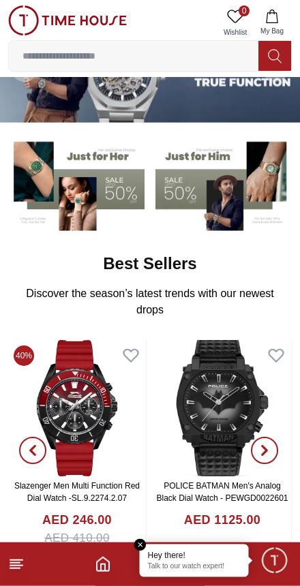
scroll to position [64, 0]
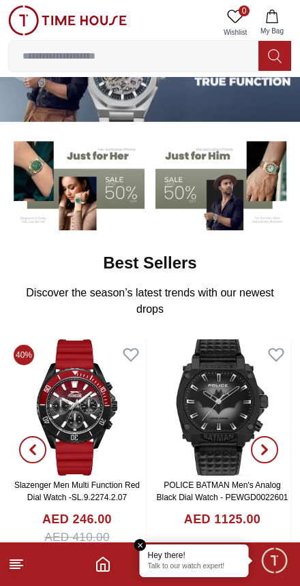
click at [139, 544] on em "Close tooltip" at bounding box center [140, 545] width 12 height 12
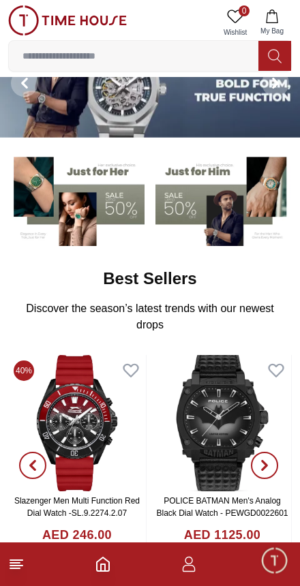
scroll to position [0, 0]
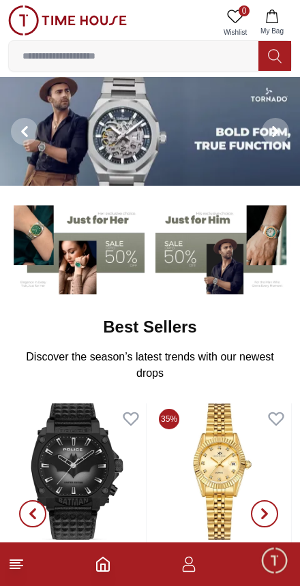
click at [12, 568] on line at bounding box center [15, 568] width 10 height 0
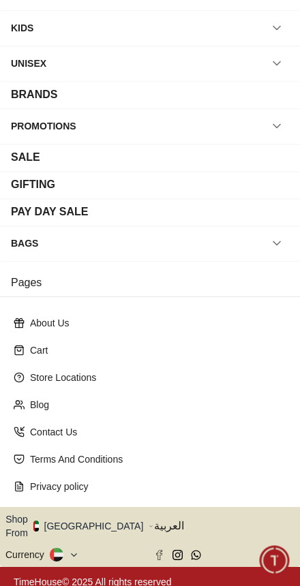
scroll to position [112, 0]
click at [149, 523] on icon "button" at bounding box center [151, 526] width 5 height 10
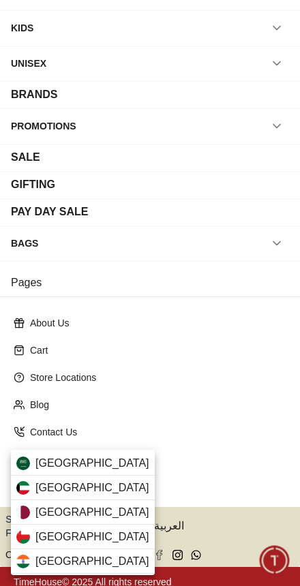
click at [72, 485] on div "[GEOGRAPHIC_DATA]" at bounding box center [83, 488] width 144 height 25
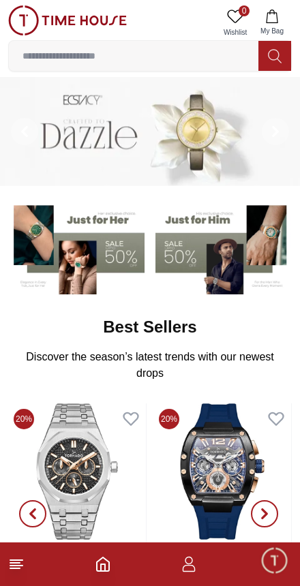
click at [17, 560] on line at bounding box center [16, 560] width 12 height 0
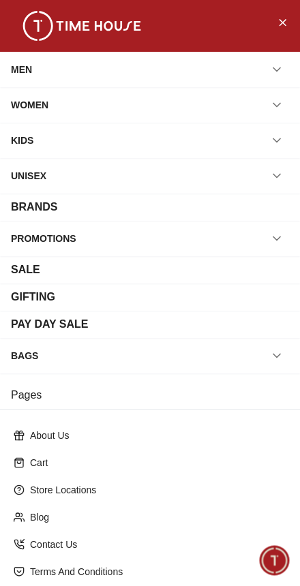
click at [29, 74] on div "MEN" at bounding box center [21, 69] width 21 height 25
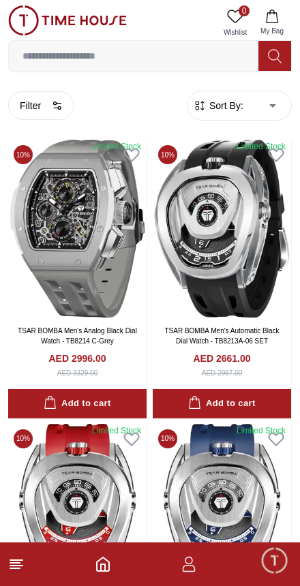
click at [55, 108] on icon "button" at bounding box center [56, 108] width 4 height 0
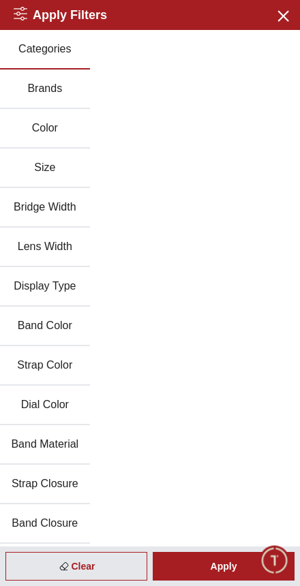
click at [56, 87] on button "Brands" at bounding box center [45, 89] width 90 height 40
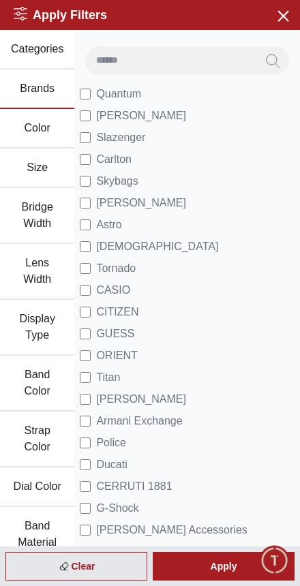
click at [136, 121] on span "[PERSON_NAME]" at bounding box center [141, 116] width 90 height 16
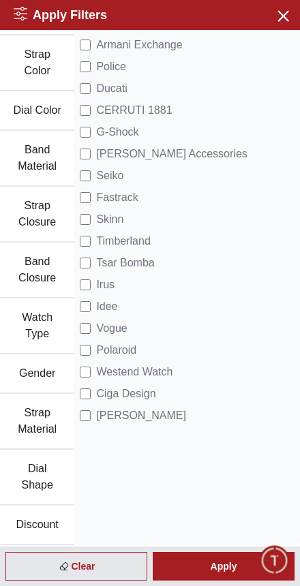
scroll to position [376, 0]
click at [117, 419] on span "[PERSON_NAME]" at bounding box center [141, 415] width 90 height 16
click at [212, 567] on div "Apply" at bounding box center [224, 566] width 142 height 29
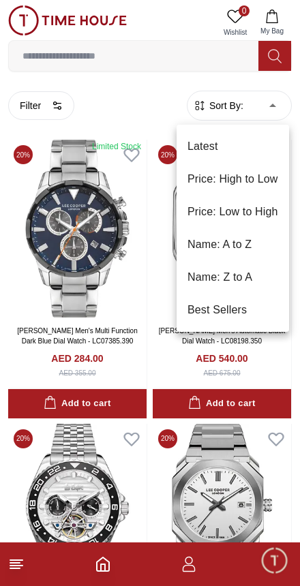
click at [264, 207] on li "Price: Low to High" at bounding box center [232, 212] width 112 height 33
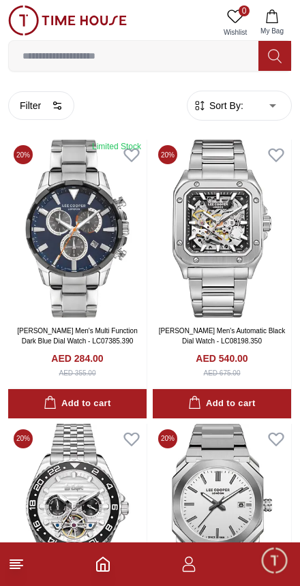
type input "*"
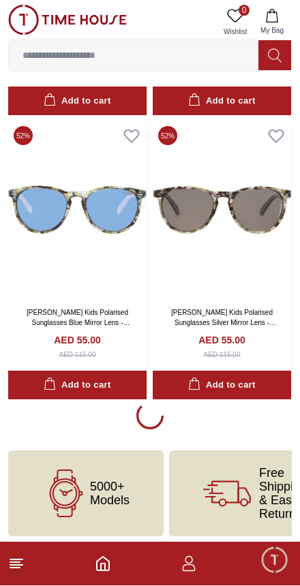
scroll to position [2572, 0]
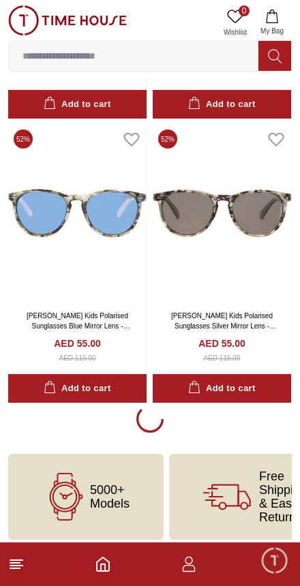
click at [15, 568] on line at bounding box center [15, 568] width 10 height 0
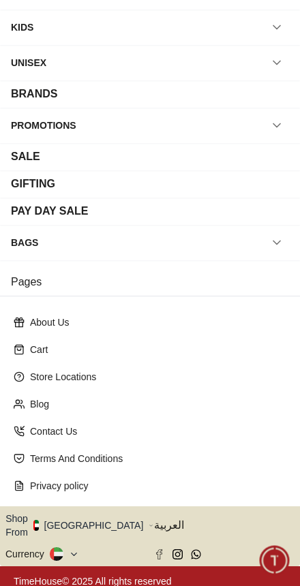
scroll to position [112, 0]
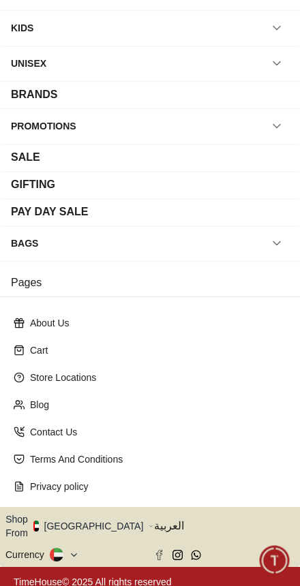
click at [102, 527] on button "Shop From [GEOGRAPHIC_DATA]" at bounding box center [79, 525] width 148 height 27
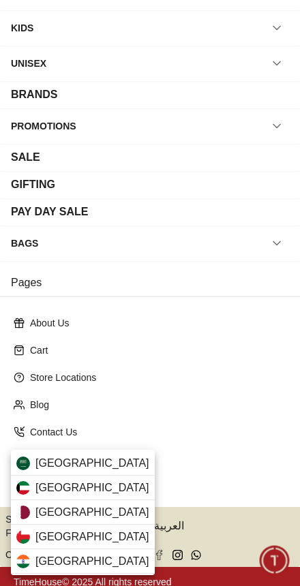
click at [65, 486] on span "[GEOGRAPHIC_DATA]" at bounding box center [92, 488] width 114 height 16
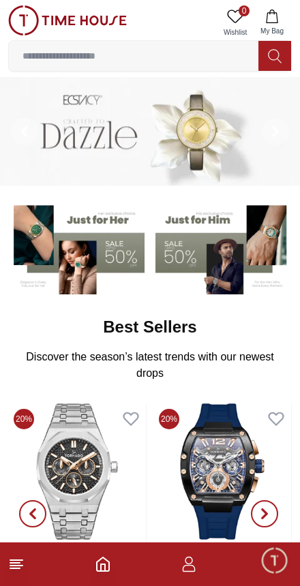
click at [18, 565] on line at bounding box center [16, 565] width 12 height 0
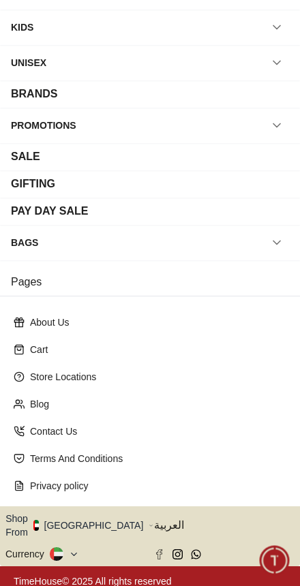
scroll to position [112, 0]
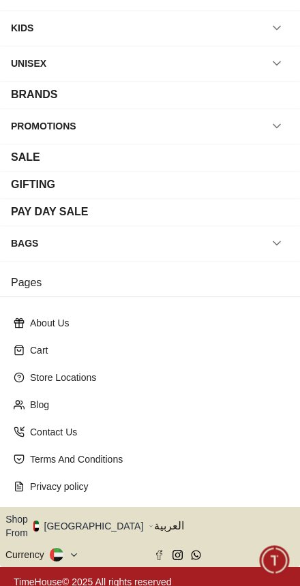
click at [149, 524] on icon "button" at bounding box center [151, 526] width 5 height 10
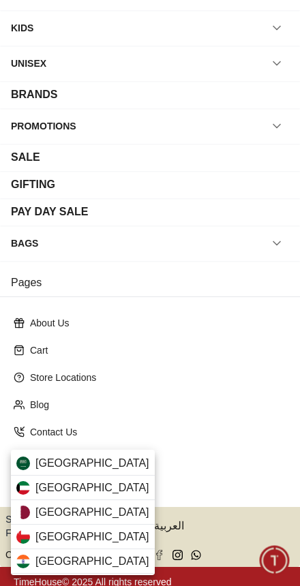
click at [72, 482] on div "[GEOGRAPHIC_DATA]" at bounding box center [83, 488] width 144 height 25
